Goal: Complete application form

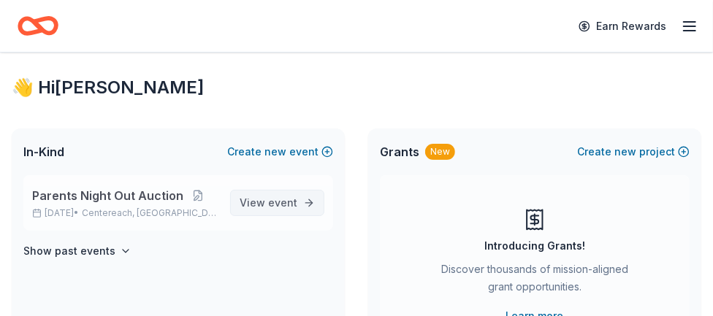
click at [273, 203] on span "event" at bounding box center [282, 203] width 29 height 12
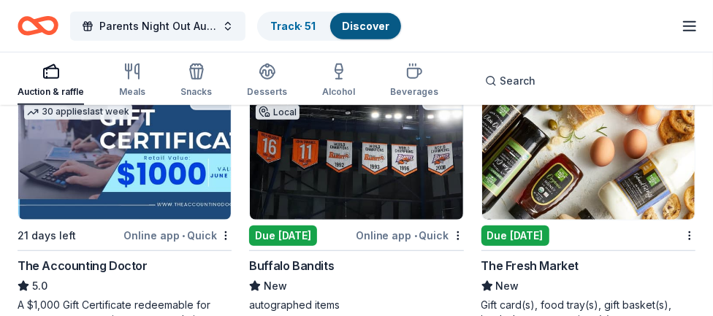
scroll to position [469, 0]
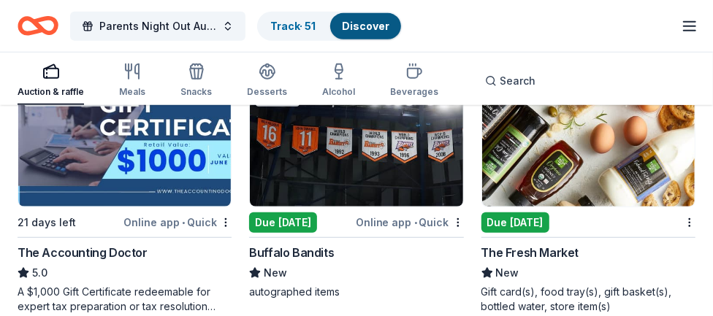
click at [269, 244] on div "Buffalo Bandits" at bounding box center [291, 253] width 85 height 18
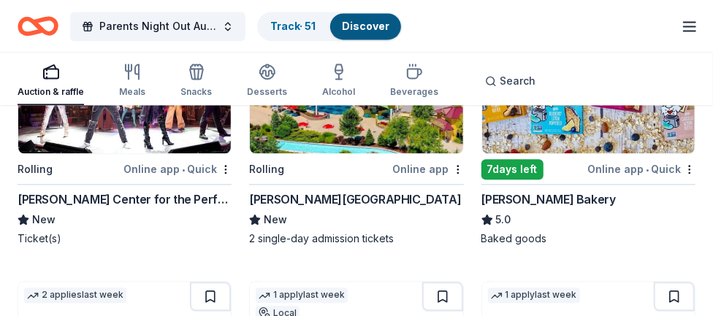
scroll to position [1386, 0]
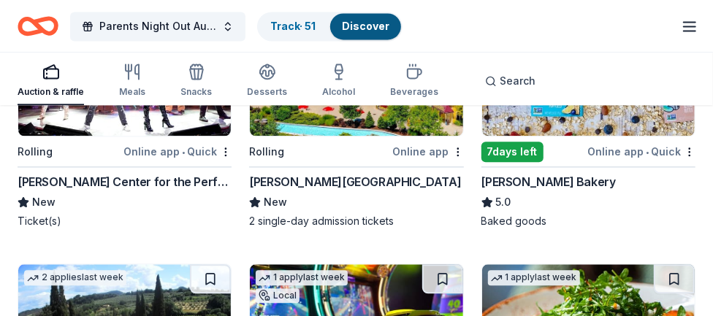
click at [308, 178] on div "[PERSON_NAME][GEOGRAPHIC_DATA]" at bounding box center [355, 182] width 212 height 18
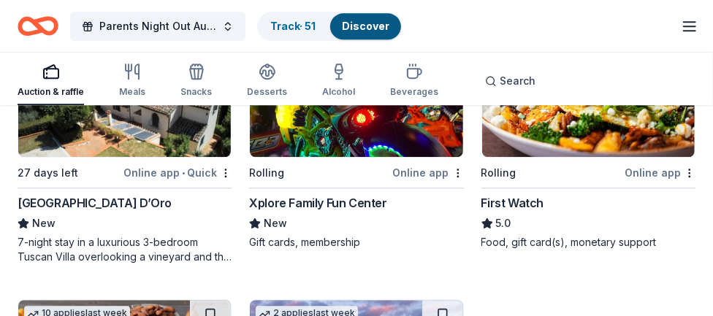
scroll to position [1646, 0]
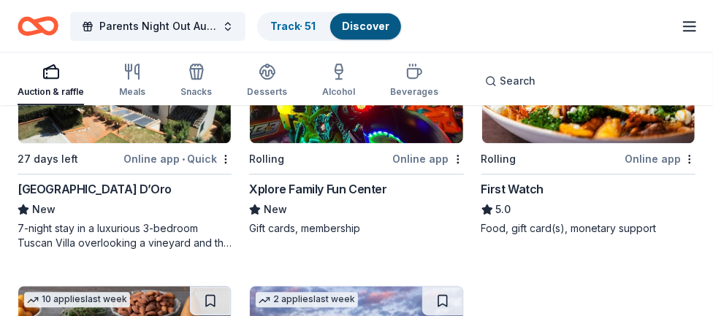
click at [272, 186] on div "Xplore Family Fun Center" at bounding box center [317, 189] width 137 height 18
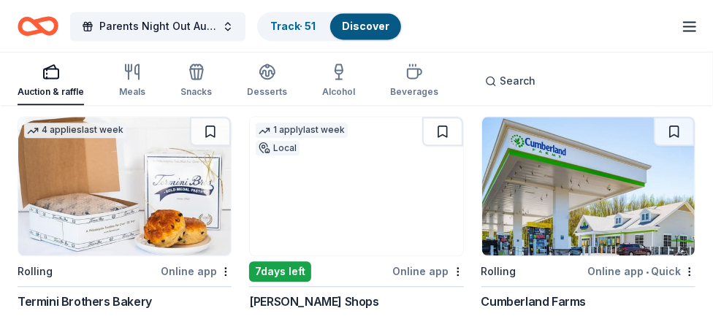
scroll to position [6279, 0]
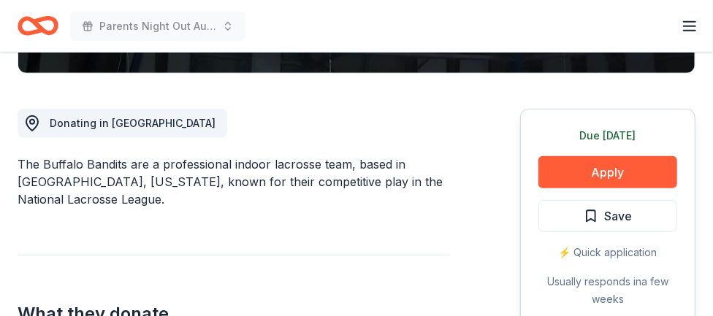
scroll to position [375, 0]
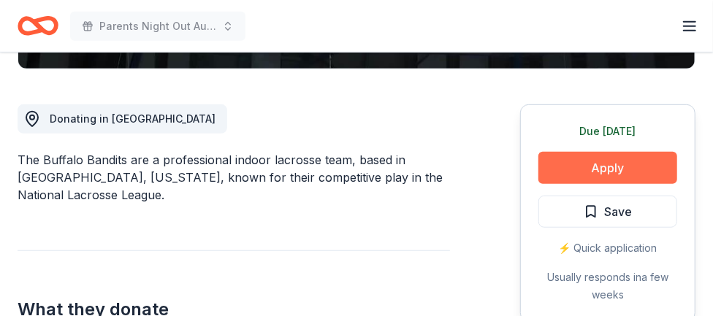
click at [601, 167] on button "Apply" at bounding box center [607, 168] width 139 height 32
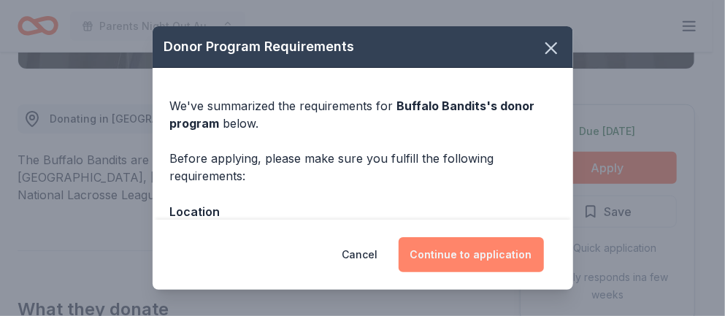
click at [481, 259] on button "Continue to application" at bounding box center [471, 254] width 145 height 35
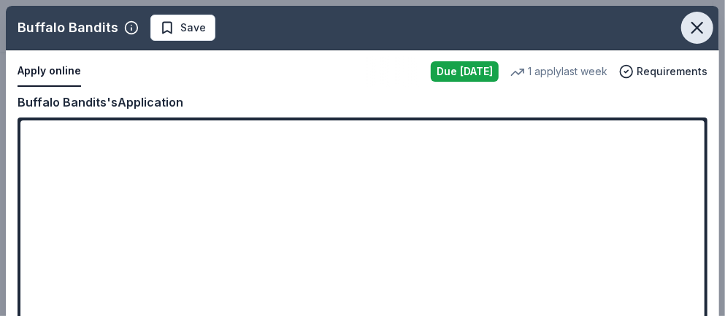
click at [693, 31] on icon "button" at bounding box center [698, 28] width 10 height 10
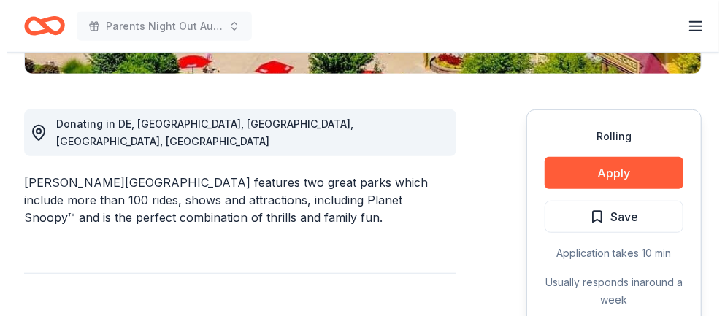
scroll to position [375, 0]
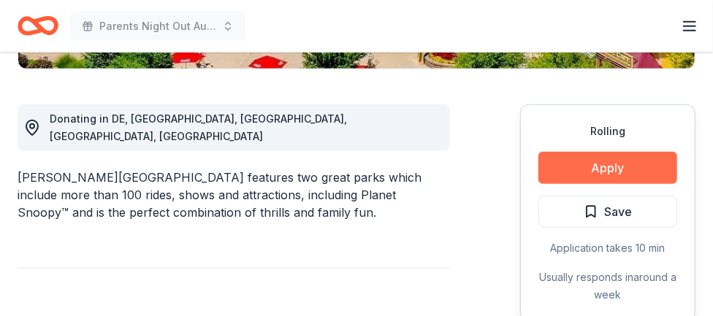
click at [591, 159] on button "Apply" at bounding box center [607, 168] width 139 height 32
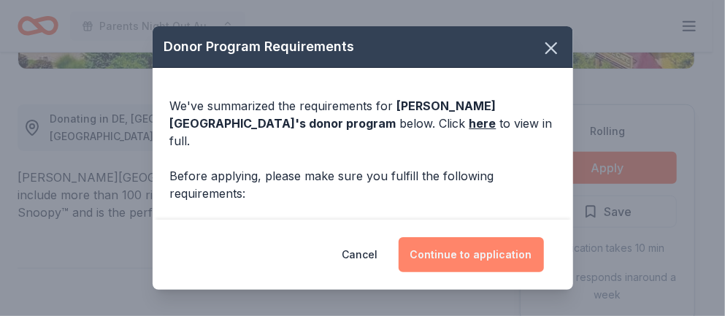
click at [466, 251] on button "Continue to application" at bounding box center [471, 254] width 145 height 35
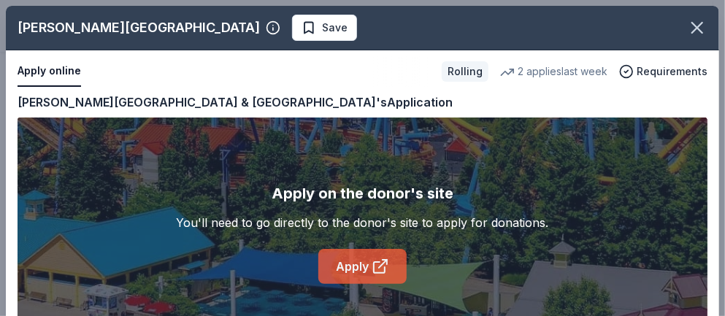
click at [341, 262] on link "Apply" at bounding box center [363, 266] width 88 height 35
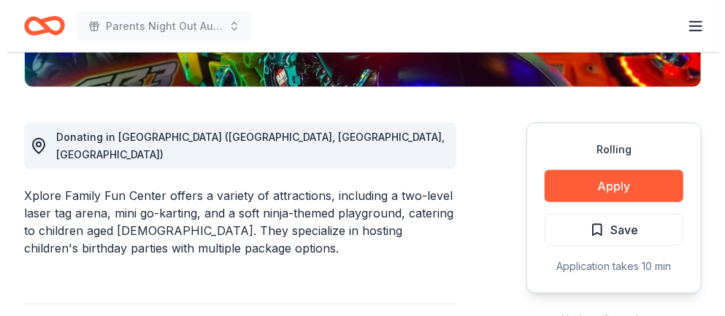
scroll to position [357, 0]
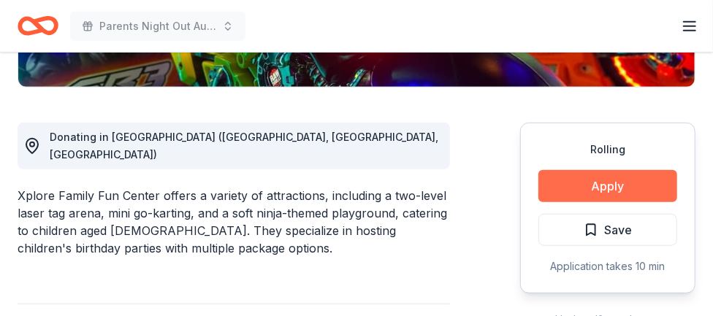
click at [611, 178] on button "Apply" at bounding box center [607, 186] width 139 height 32
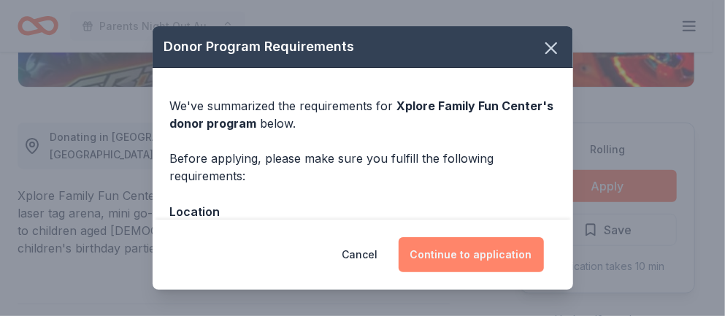
click at [474, 254] on button "Continue to application" at bounding box center [471, 254] width 145 height 35
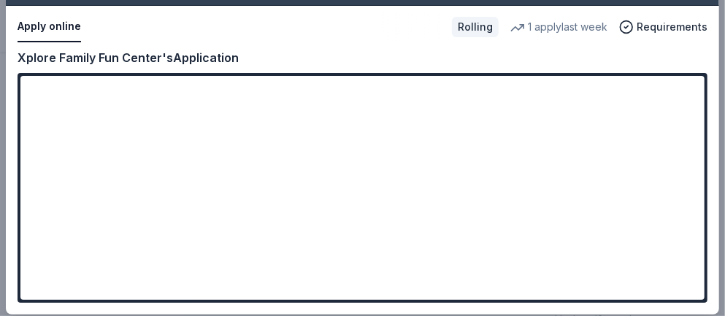
scroll to position [48, 0]
